Goal: Information Seeking & Learning: Learn about a topic

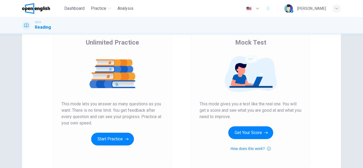
scroll to position [53, 0]
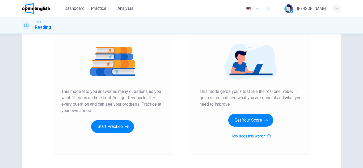
drag, startPoint x: 59, startPoint y: 89, endPoint x: 92, endPoint y: 92, distance: 33.5
click at [91, 92] on div "Unlimited Practice This mode lets you answer as many questions as you want. The…" at bounding box center [112, 84] width 119 height 142
drag, startPoint x: 63, startPoint y: 92, endPoint x: 107, endPoint y: 92, distance: 44.7
click at [105, 92] on span "This mode lets you answer as many questions as you want. There is no time limit…" at bounding box center [112, 102] width 102 height 26
drag, startPoint x: 92, startPoint y: 109, endPoint x: 52, endPoint y: 88, distance: 45.7
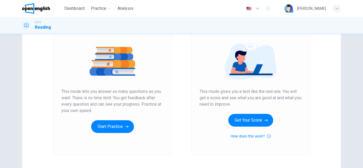
click at [54, 93] on div "Unlimited Practice This mode lets you answer as many questions as you want. The…" at bounding box center [112, 84] width 119 height 142
click at [64, 86] on div "Unlimited Practice This mode lets you answer as many questions as you want. The…" at bounding box center [112, 79] width 102 height 107
drag, startPoint x: 83, startPoint y: 92, endPoint x: 130, endPoint y: 87, distance: 47.4
click at [100, 92] on span "This mode lets you answer as many questions as you want. There is no time limit…" at bounding box center [112, 102] width 102 height 26
click at [115, 125] on button "Start Practice" at bounding box center [112, 127] width 43 height 13
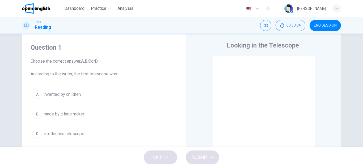
scroll to position [0, 0]
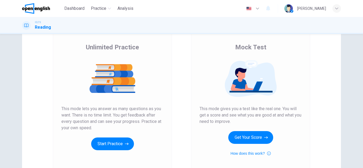
scroll to position [27, 0]
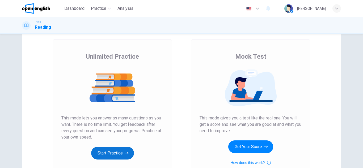
click at [120, 152] on button "Start Practice" at bounding box center [112, 153] width 43 height 13
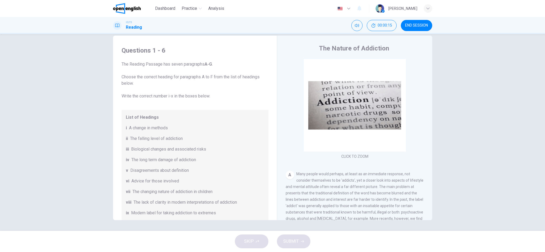
scroll to position [0, 0]
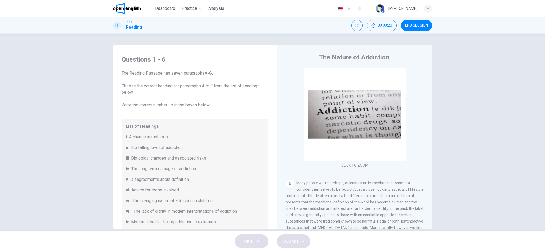
drag, startPoint x: 126, startPoint y: 137, endPoint x: 173, endPoint y: 136, distance: 47.1
click at [172, 136] on div "i A change in methods" at bounding box center [195, 137] width 138 height 6
click at [176, 136] on div "i A change in methods" at bounding box center [195, 137] width 138 height 6
drag, startPoint x: 167, startPoint y: 136, endPoint x: 126, endPoint y: 138, distance: 41.3
click at [122, 140] on div "List of Headings i A change in methods ii The falling level of addiction iii Bi…" at bounding box center [195, 179] width 147 height 121
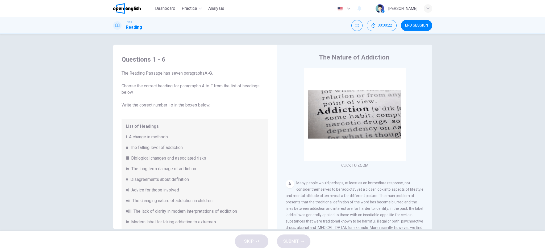
click at [127, 138] on div "i A change in methods" at bounding box center [195, 137] width 138 height 6
drag, startPoint x: 127, startPoint y: 138, endPoint x: 185, endPoint y: 136, distance: 57.5
click at [186, 137] on div "i A change in methods" at bounding box center [195, 137] width 138 height 6
drag, startPoint x: 178, startPoint y: 137, endPoint x: 135, endPoint y: 135, distance: 43.4
click at [135, 135] on div "i A change in methods" at bounding box center [195, 137] width 138 height 6
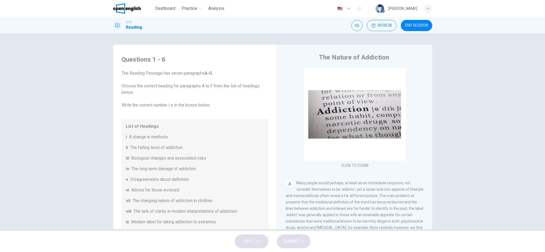
drag, startPoint x: 146, startPoint y: 143, endPoint x: 193, endPoint y: 150, distance: 47.4
click at [187, 150] on div "List of Headings i A change in methods ii The falling level of addiction iii Bi…" at bounding box center [195, 179] width 147 height 121
